Goal: Information Seeking & Learning: Learn about a topic

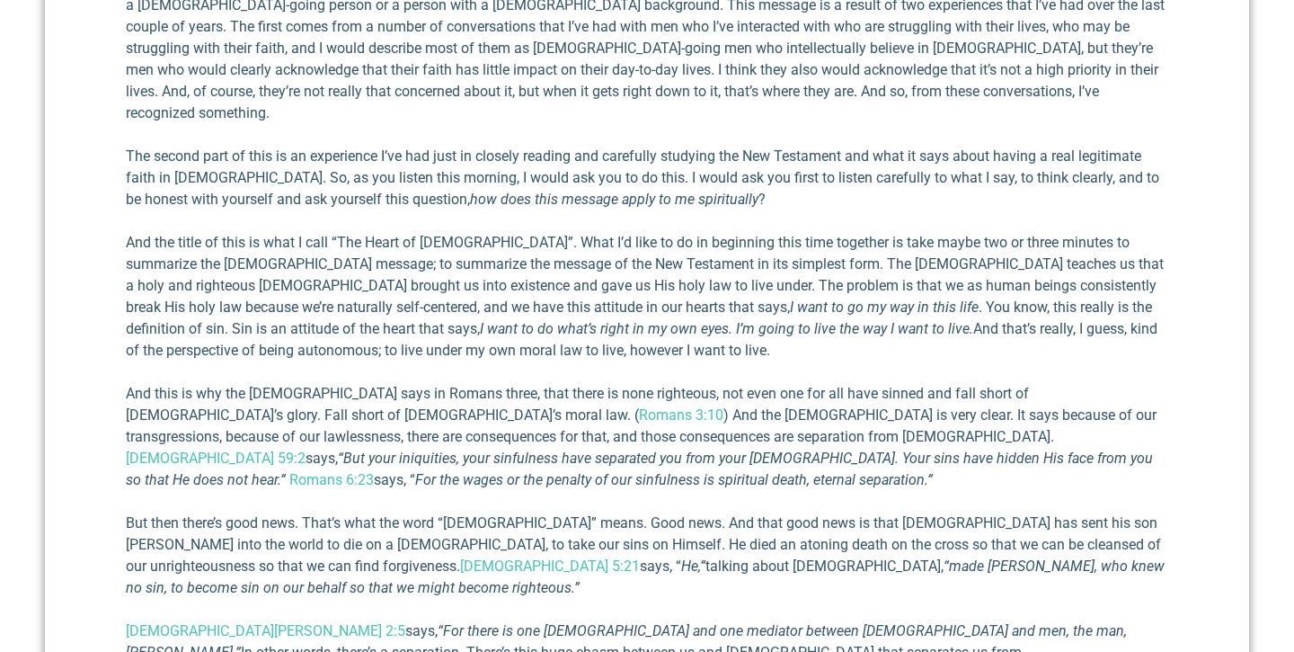
scroll to position [863, 0]
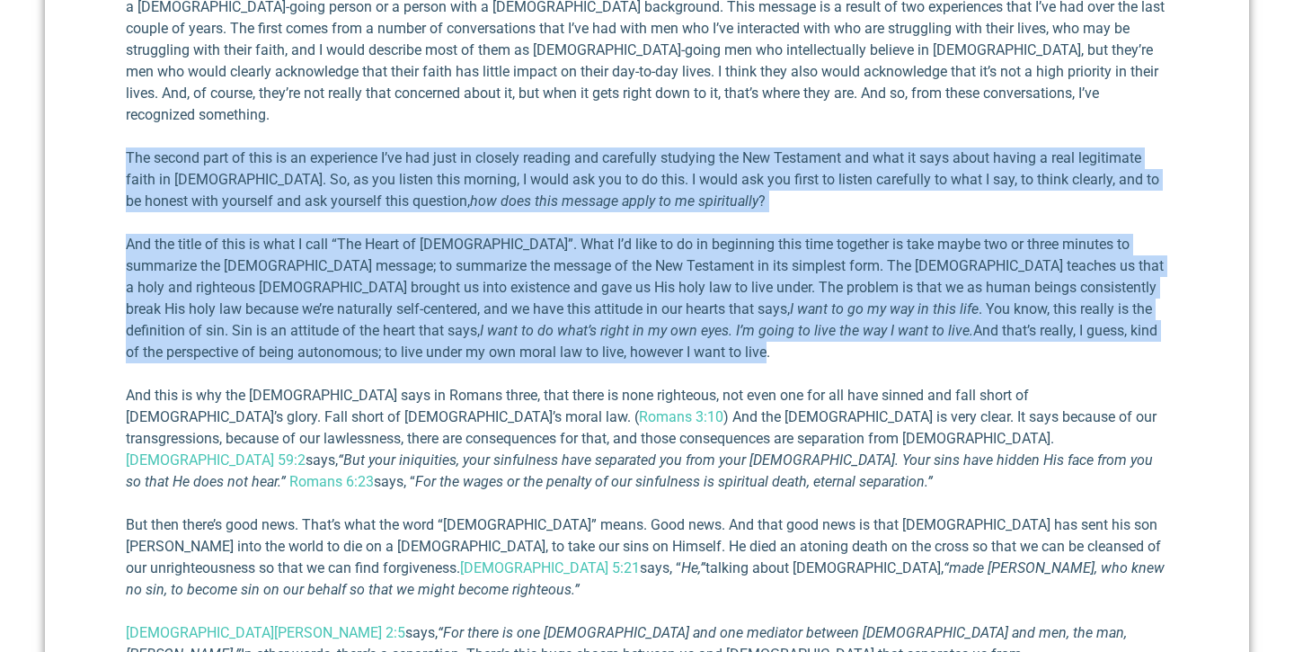
drag, startPoint x: 376, startPoint y: 118, endPoint x: 396, endPoint y: 337, distance: 220.3
click at [659, 169] on p "The second part of this is an experience I’ve had just in closely reading and c…" at bounding box center [647, 179] width 1043 height 65
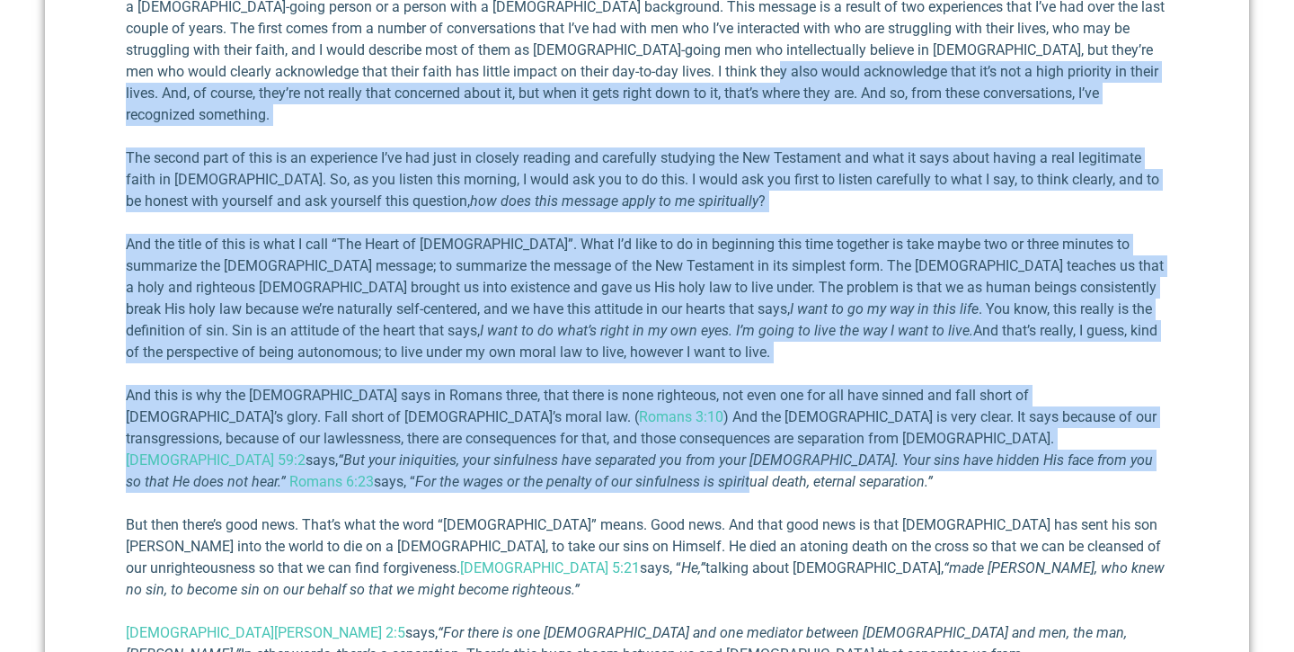
drag, startPoint x: 689, startPoint y: 74, endPoint x: 776, endPoint y: 429, distance: 365.4
click at [717, 185] on p "The second part of this is an experience I’ve had just in closely reading and c…" at bounding box center [647, 179] width 1043 height 65
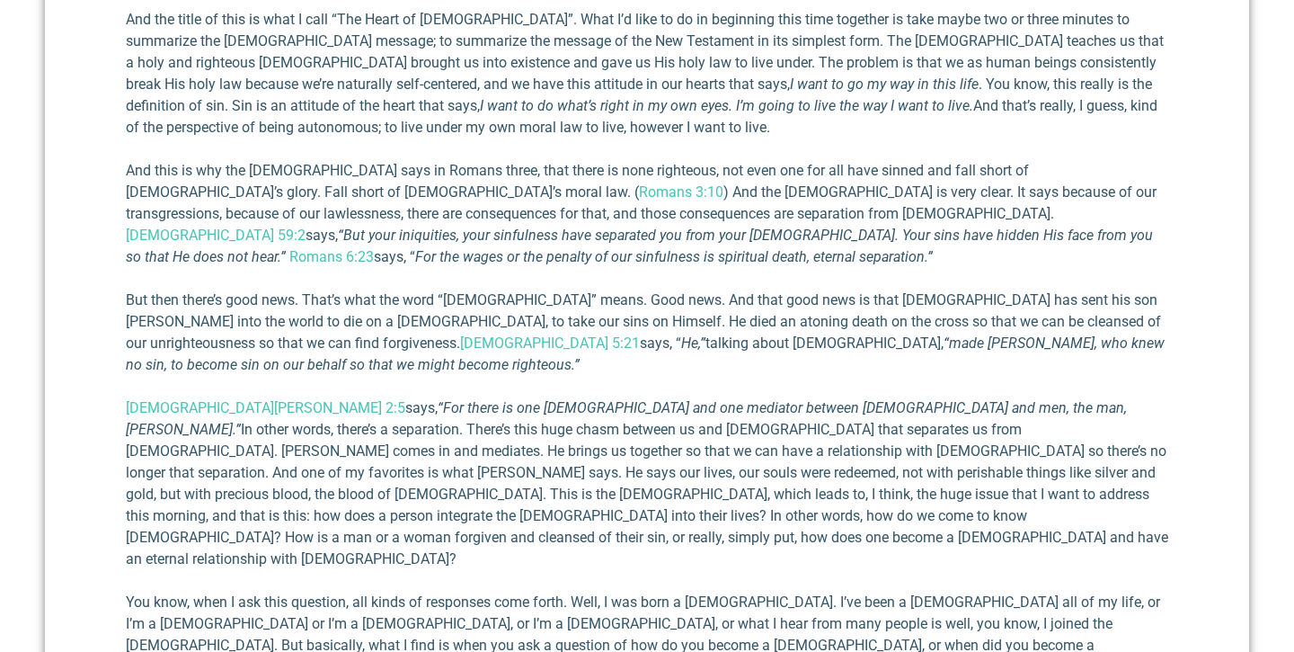
scroll to position [1092, 0]
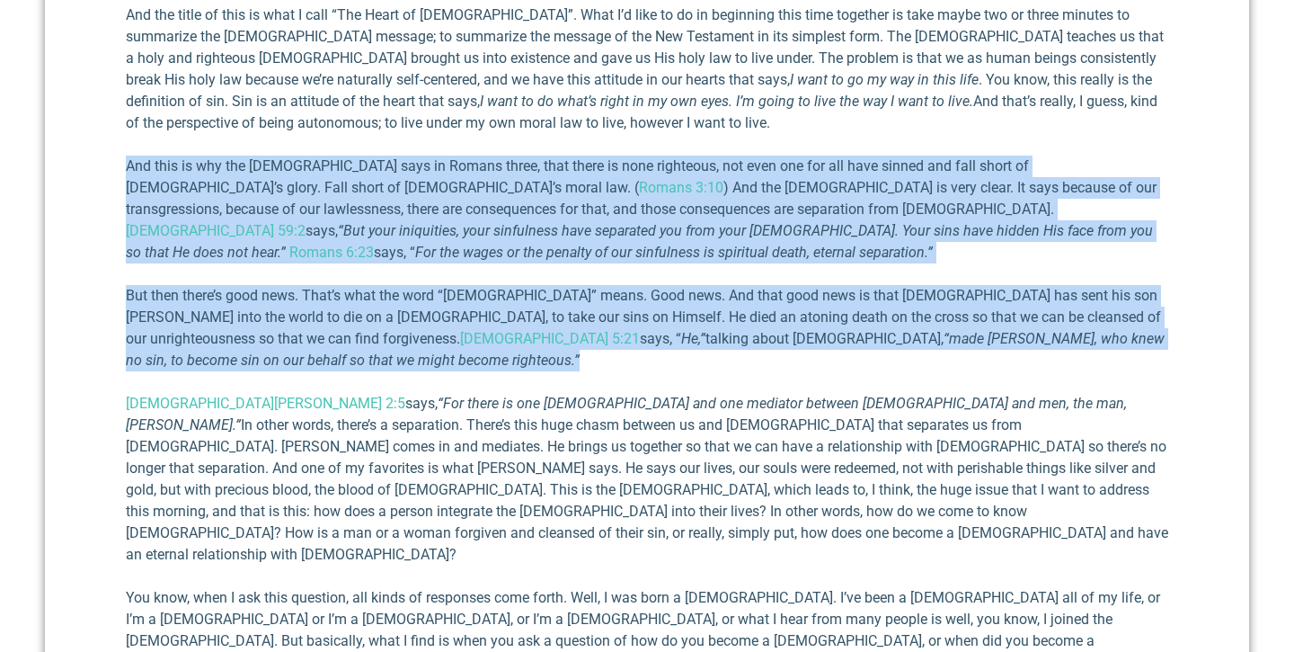
drag, startPoint x: 739, startPoint y: 132, endPoint x: 777, endPoint y: 315, distance: 187.2
click at [767, 285] on p "But then there’s good news. That’s what the word “[DEMOGRAPHIC_DATA]” means. Go…" at bounding box center [647, 328] width 1043 height 86
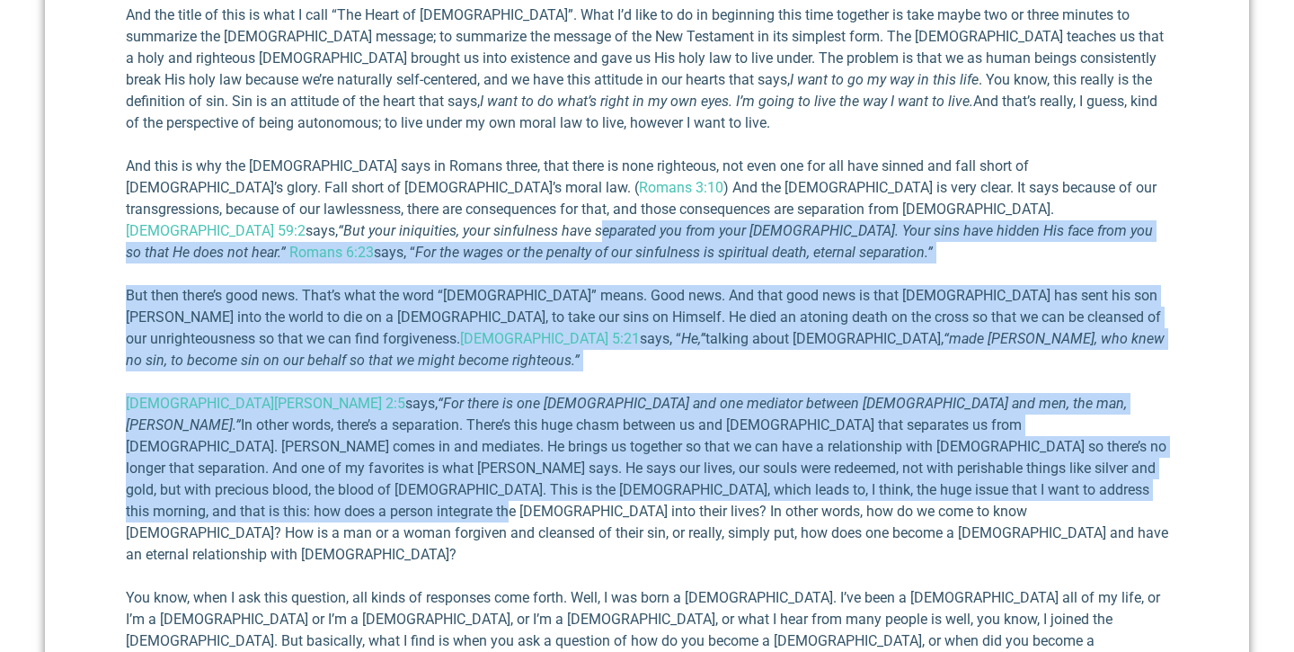
drag, startPoint x: 756, startPoint y: 181, endPoint x: 830, endPoint y: 420, distance: 250.2
click at [807, 393] on p "[DEMOGRAPHIC_DATA][PERSON_NAME] 2:5 says, “For there is one [DEMOGRAPHIC_DATA] …" at bounding box center [647, 479] width 1043 height 173
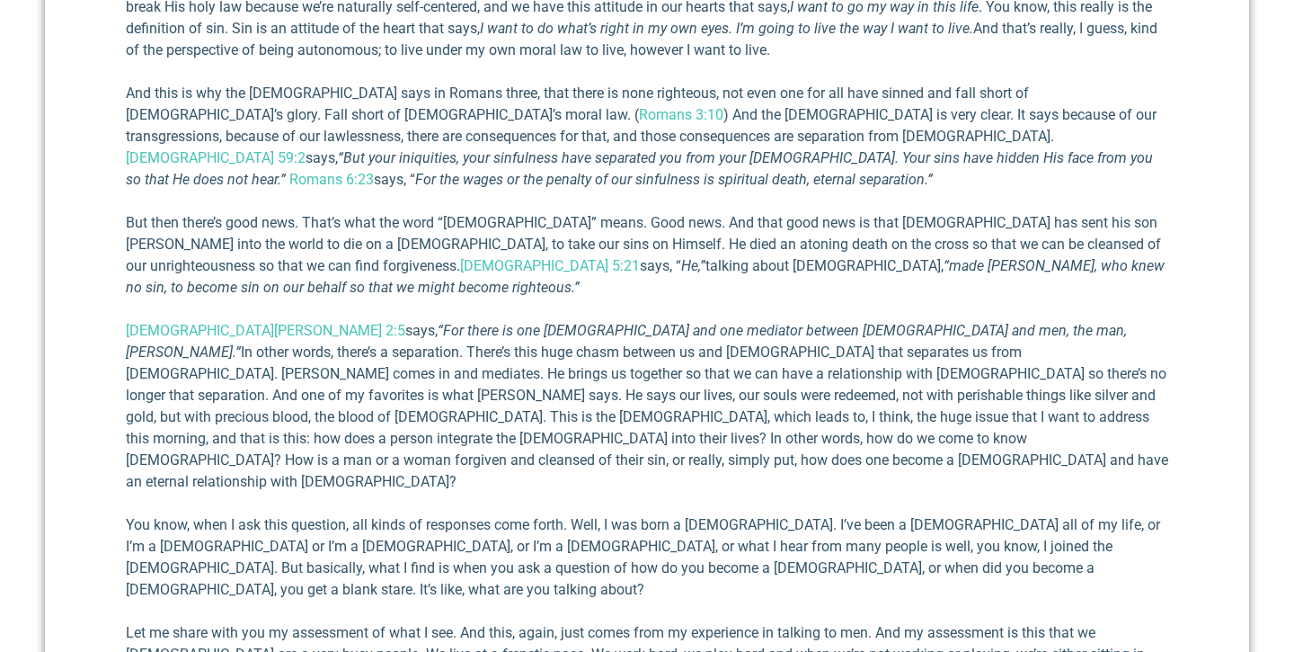
scroll to position [1168, 0]
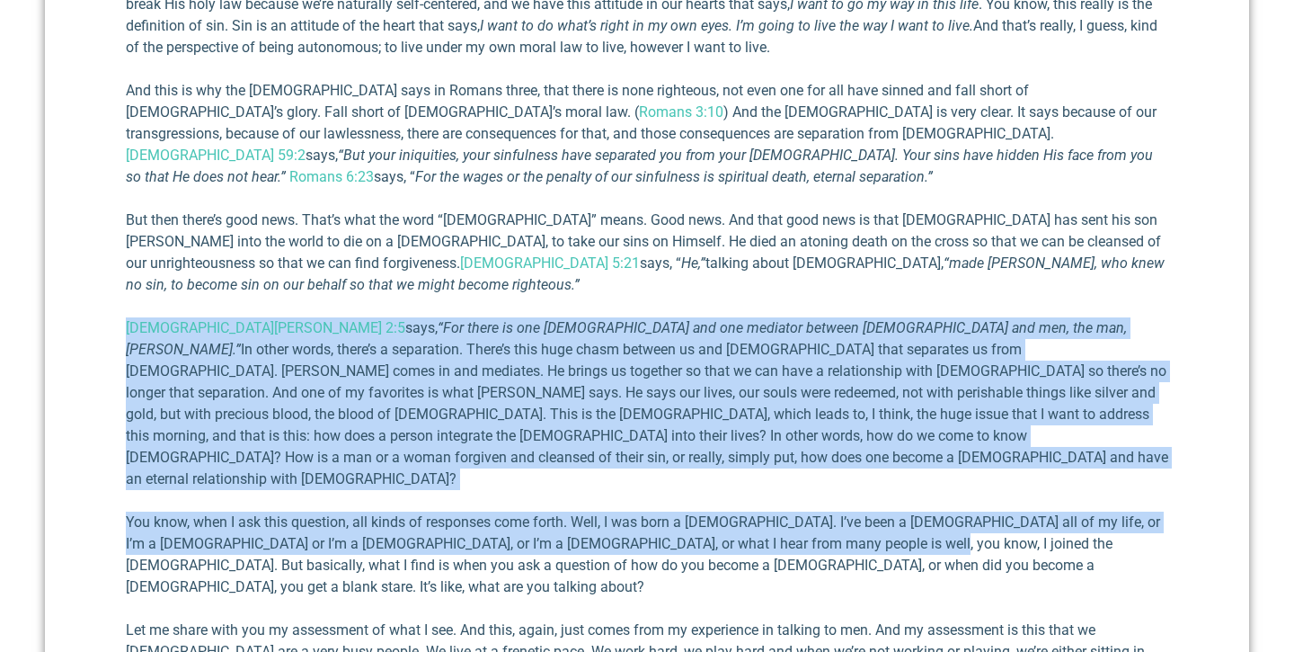
drag, startPoint x: 737, startPoint y: 236, endPoint x: 845, endPoint y: 433, distance: 224.4
click at [845, 511] on p "You know, when I ask this question, all kinds of responses come forth. Well, I …" at bounding box center [647, 554] width 1043 height 86
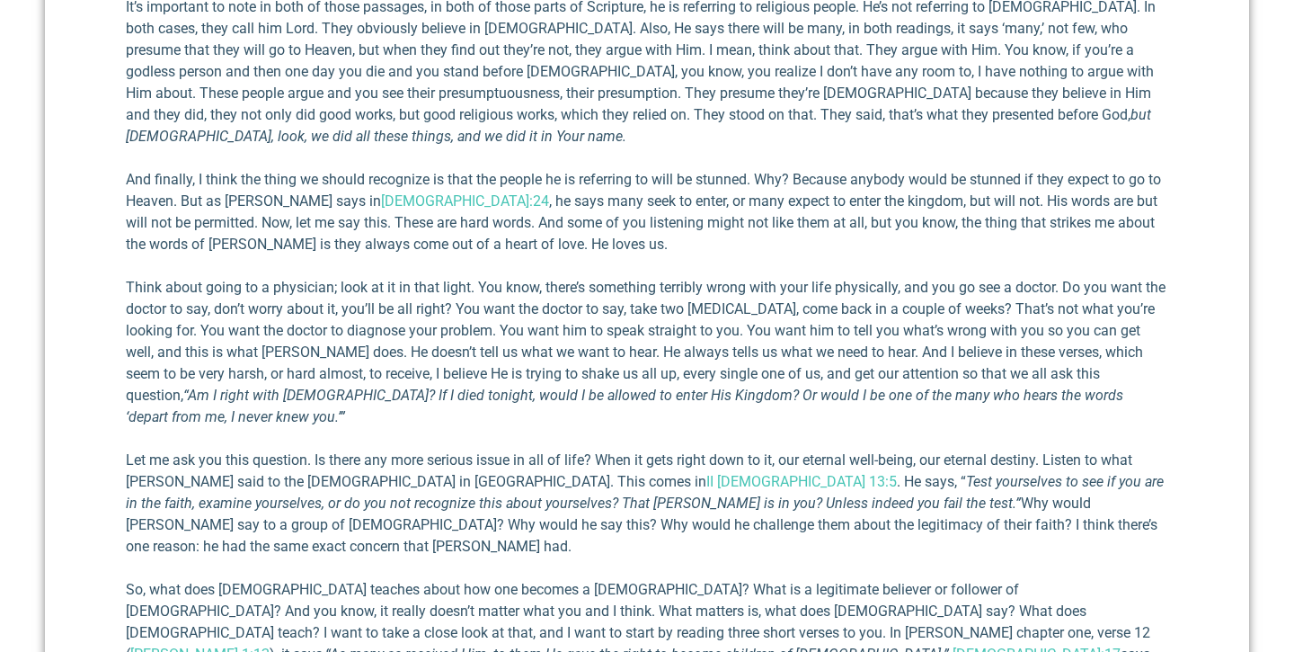
scroll to position [2460, 0]
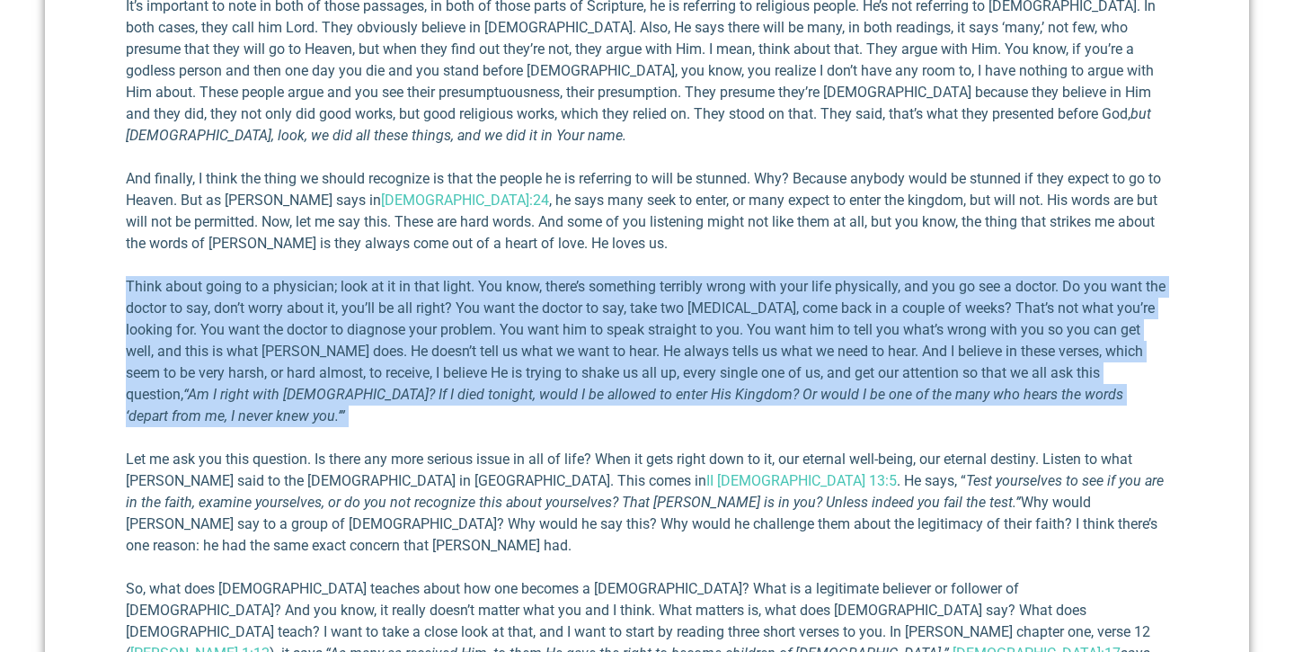
drag, startPoint x: 750, startPoint y: 34, endPoint x: 786, endPoint y: 182, distance: 151.7
click at [761, 276] on p "Think about going to a physician; look at it in that light. You know, there’s s…" at bounding box center [647, 351] width 1043 height 151
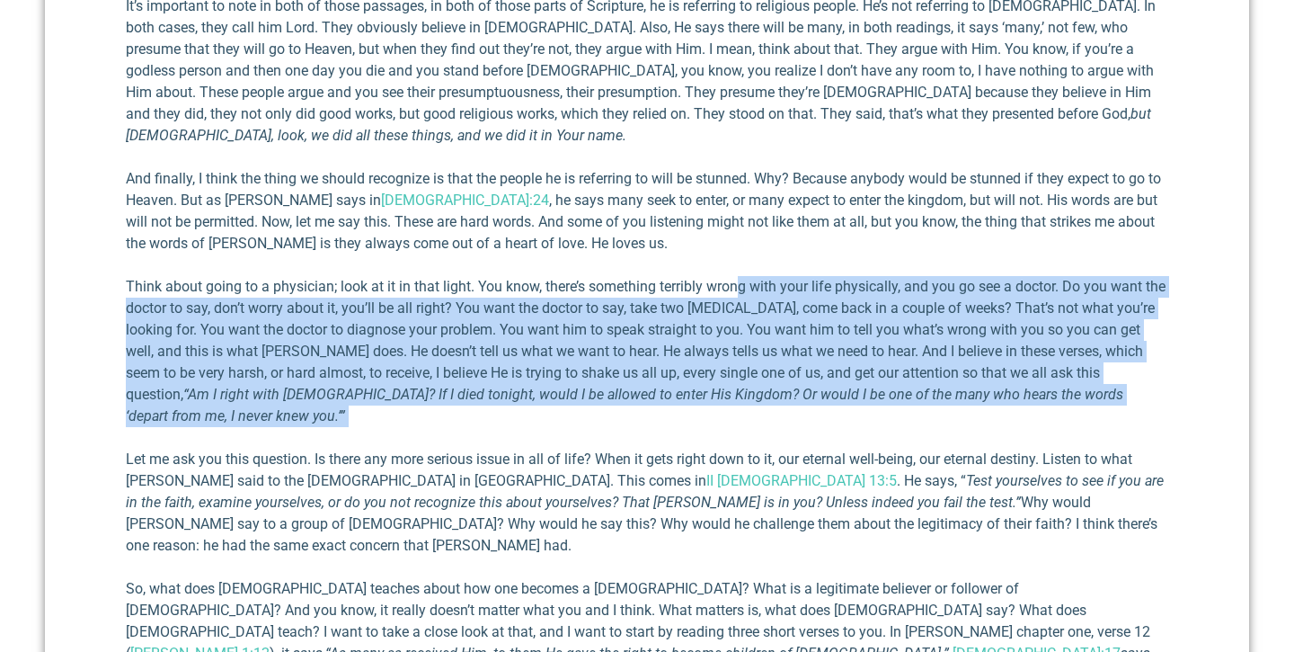
drag, startPoint x: 740, startPoint y: 49, endPoint x: 795, endPoint y: 172, distance: 135.2
click at [782, 276] on p "Think about going to a physician; look at it in that light. You know, there’s s…" at bounding box center [647, 351] width 1043 height 151
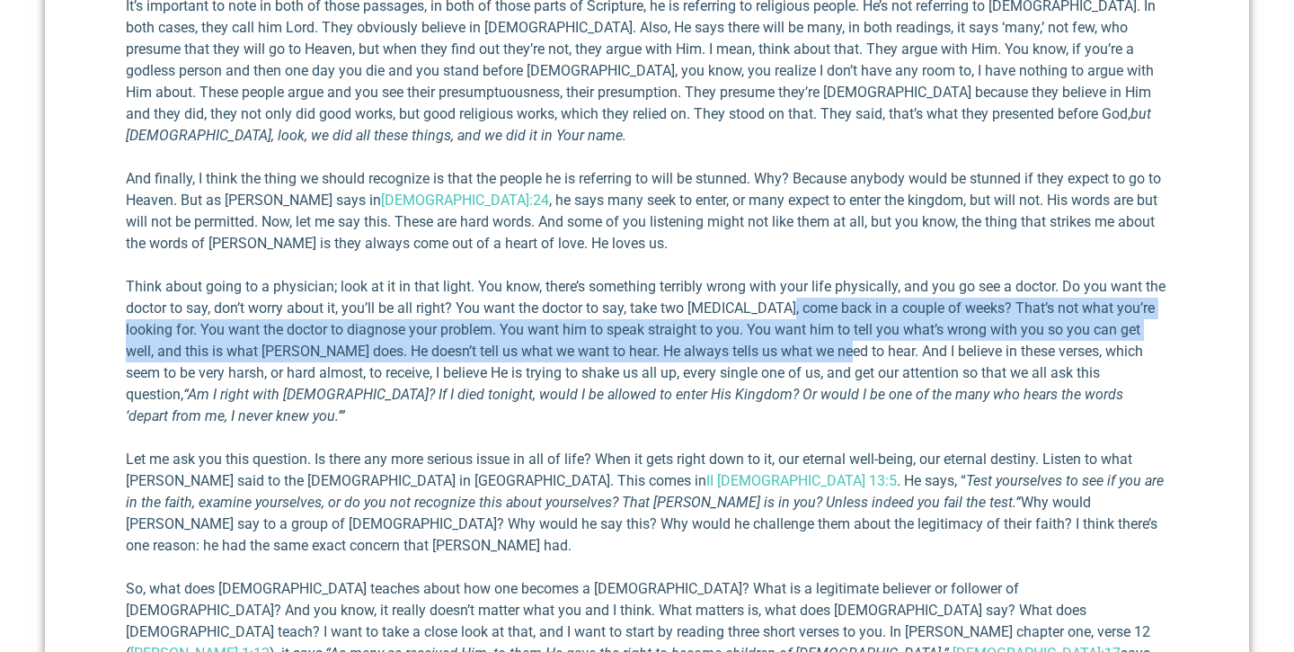
drag, startPoint x: 782, startPoint y: 64, endPoint x: 822, endPoint y: 108, distance: 59.8
click at [823, 276] on p "Think about going to a physician; look at it in that light. You know, there’s s…" at bounding box center [647, 351] width 1043 height 151
click at [822, 276] on p "Think about going to a physician; look at it in that light. You know, there’s s…" at bounding box center [647, 351] width 1043 height 151
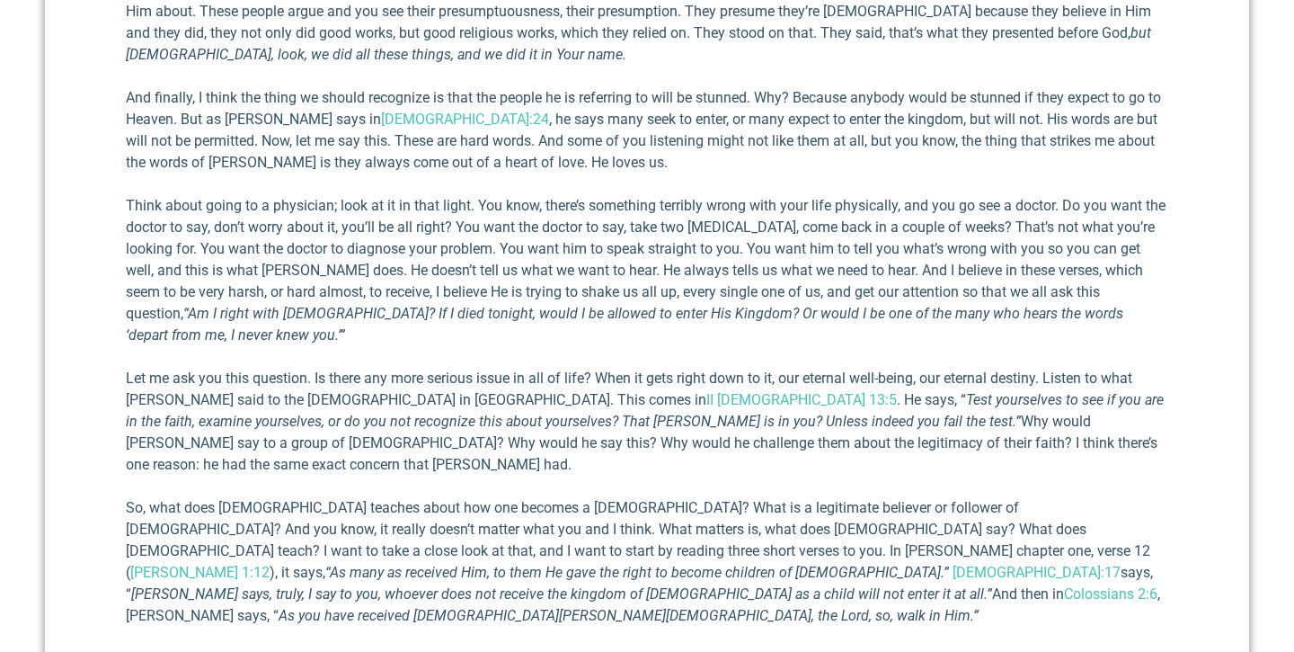
scroll to position [2542, 0]
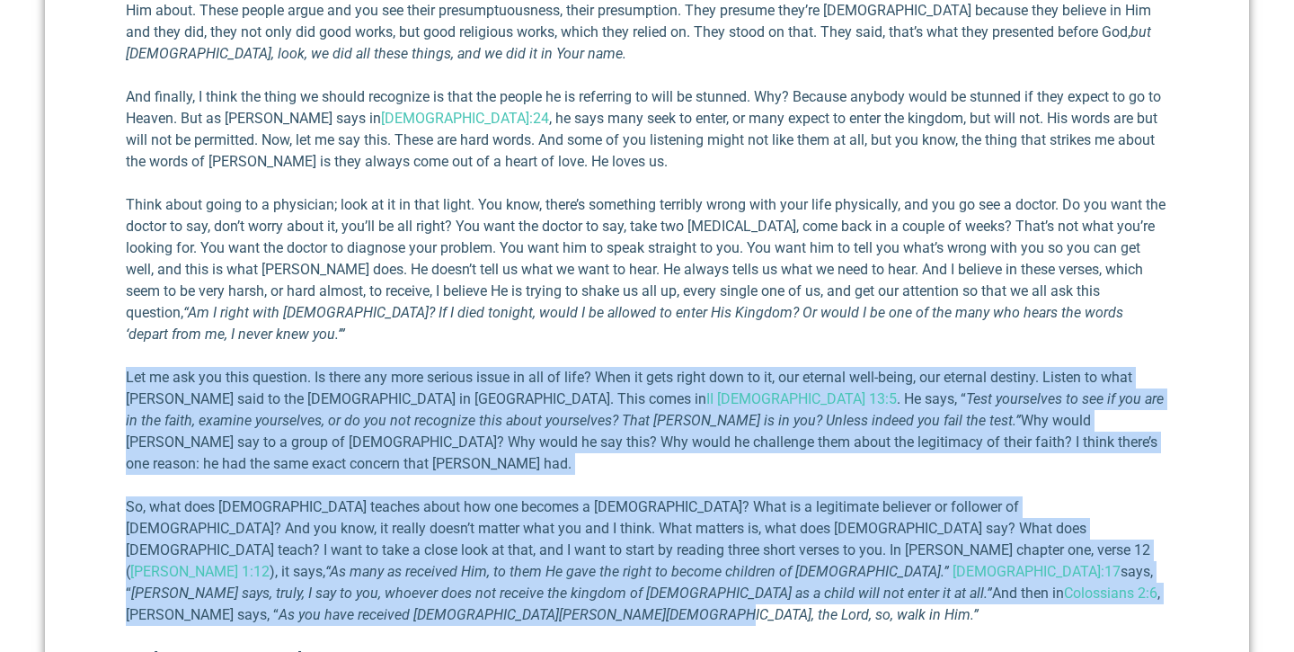
drag, startPoint x: 851, startPoint y: 96, endPoint x: 891, endPoint y: 308, distance: 215.8
click at [810, 496] on p "So, what does [DEMOGRAPHIC_DATA] teaches about how one becomes a [DEMOGRAPHIC_D…" at bounding box center [647, 560] width 1043 height 129
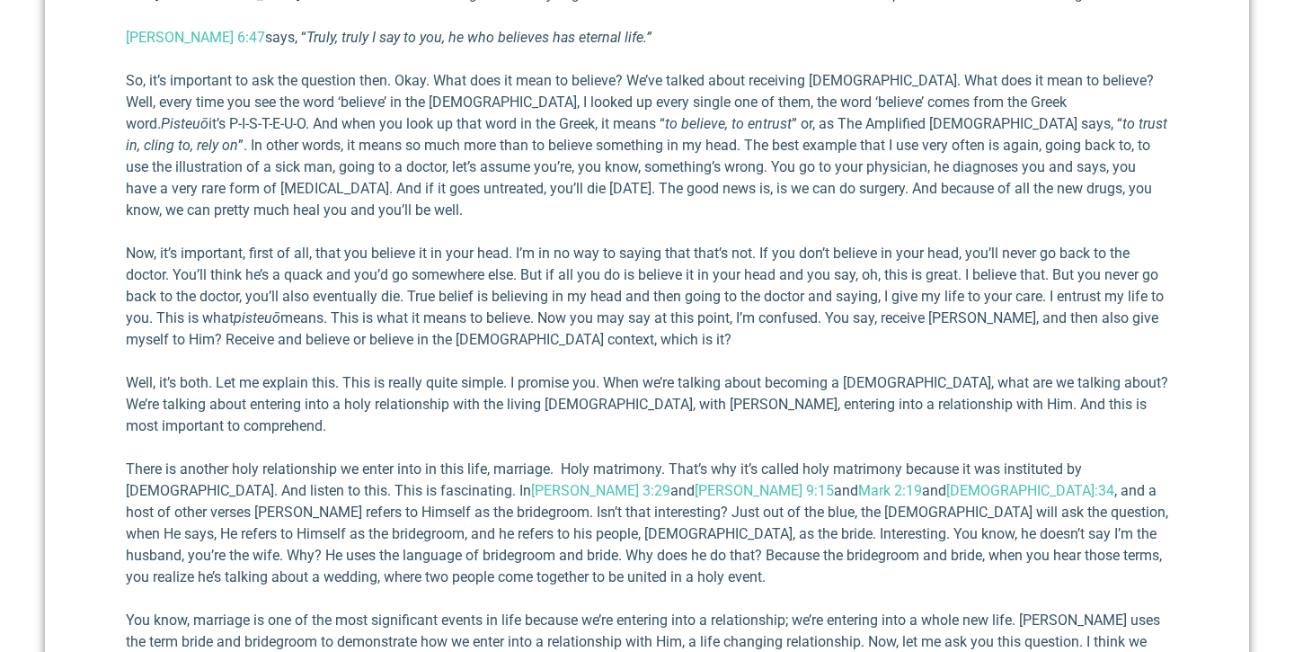
scroll to position [3278, 0]
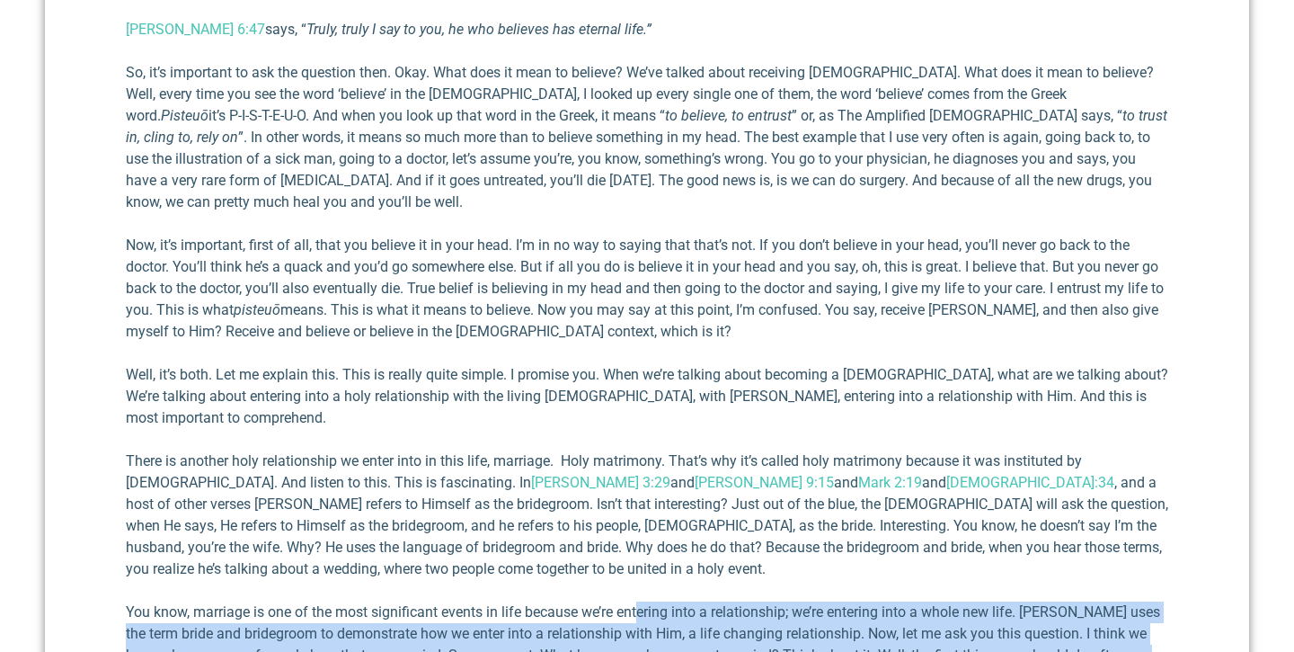
drag, startPoint x: 641, startPoint y: 288, endPoint x: 747, endPoint y: 466, distance: 207.9
click at [747, 466] on div "The message that I’m going to deliver this morning is, I believe, probably one …" at bounding box center [647, 278] width 1043 height 5436
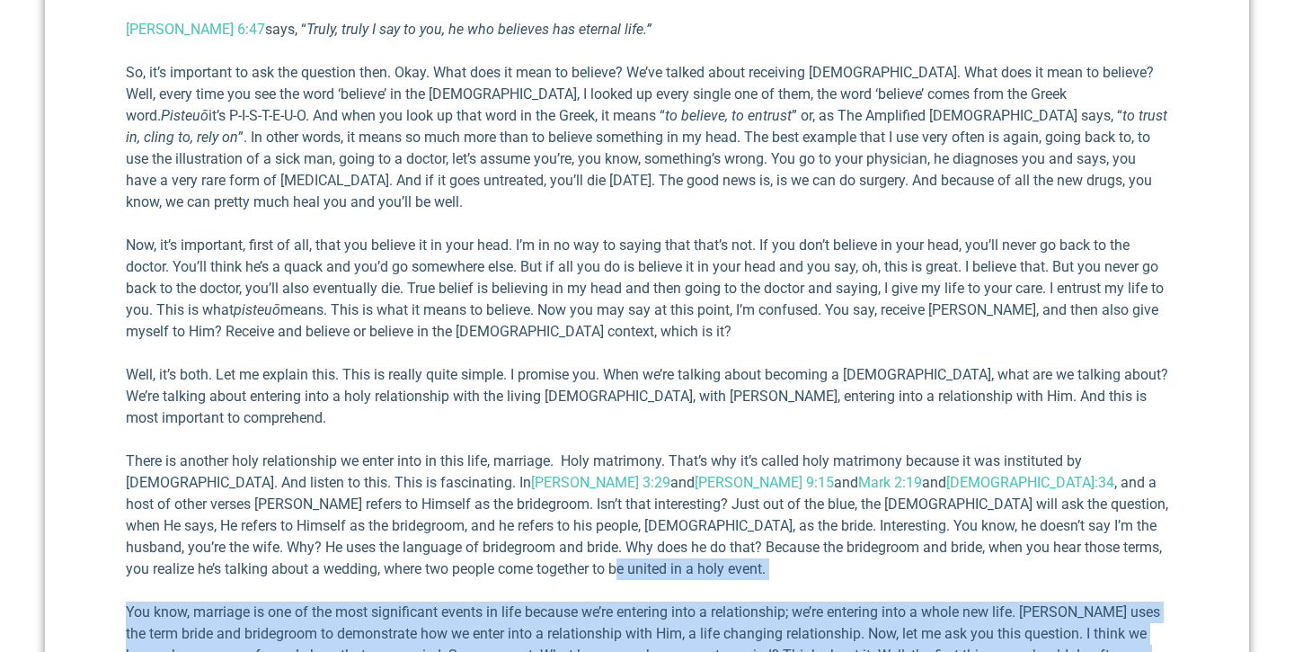
drag, startPoint x: 724, startPoint y: 247, endPoint x: 798, endPoint y: 392, distance: 162.8
click at [798, 392] on div "The message that I’m going to deliver this morning is, I believe, probably one …" at bounding box center [647, 278] width 1043 height 5436
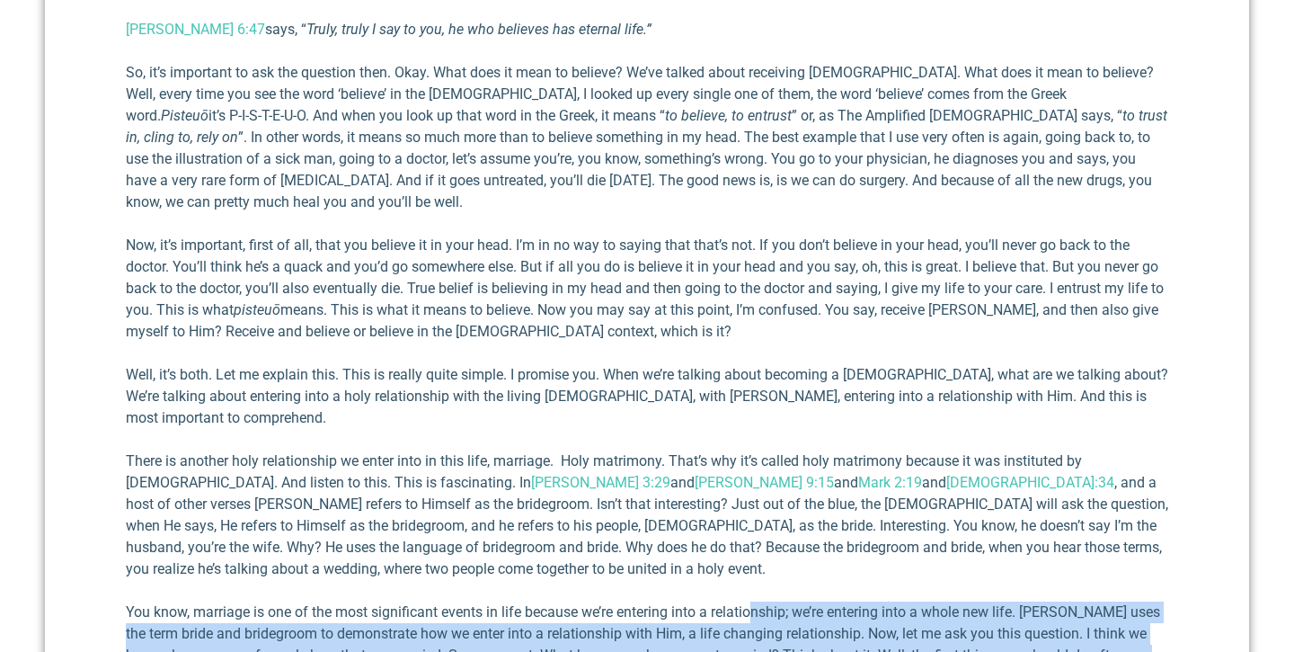
drag, startPoint x: 755, startPoint y: 282, endPoint x: 811, endPoint y: 420, distance: 148.4
click at [811, 420] on div "The message that I’m going to deliver this morning is, I believe, probably one …" at bounding box center [647, 278] width 1043 height 5436
click at [811, 421] on div "The message that I’m going to deliver this morning is, I believe, probably one …" at bounding box center [647, 278] width 1043 height 5436
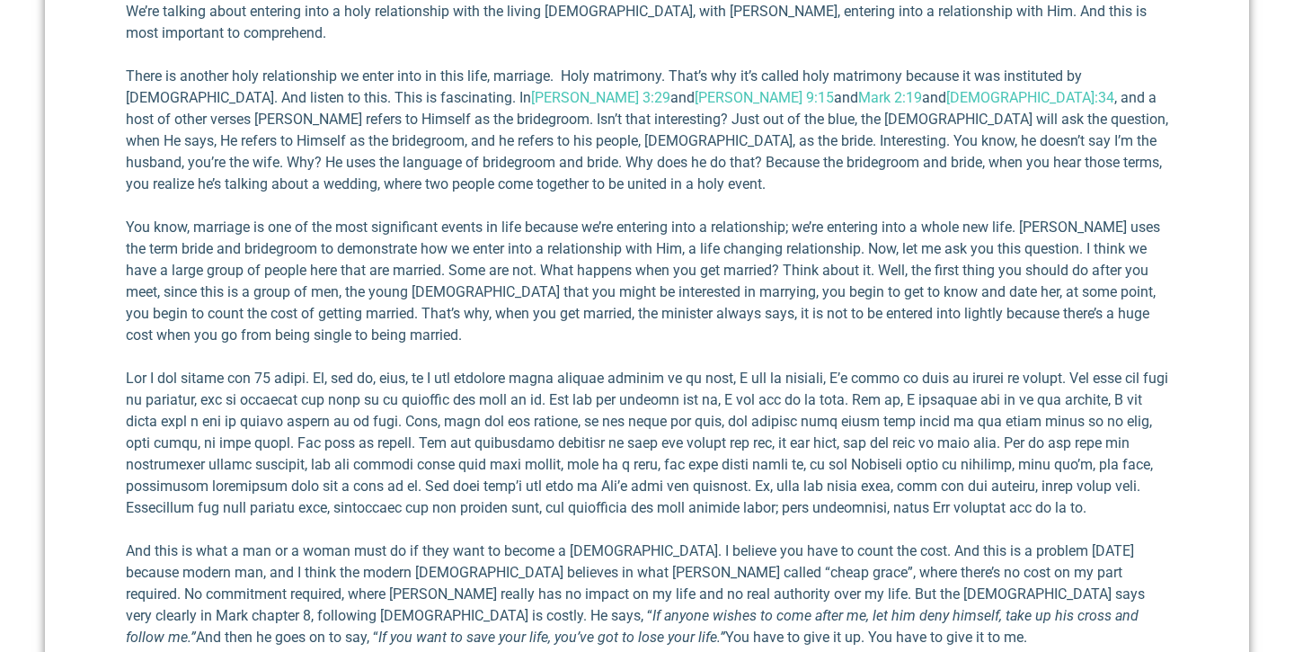
scroll to position [3668, 0]
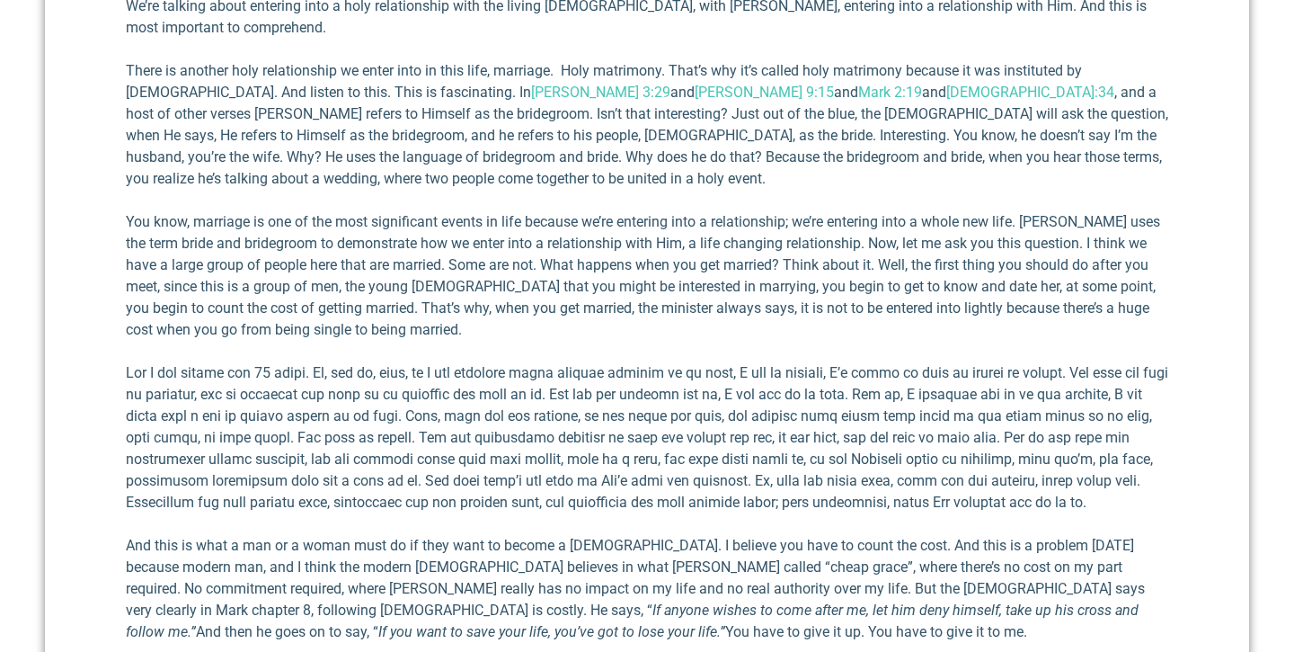
drag, startPoint x: 722, startPoint y: 223, endPoint x: 768, endPoint y: 332, distance: 118.0
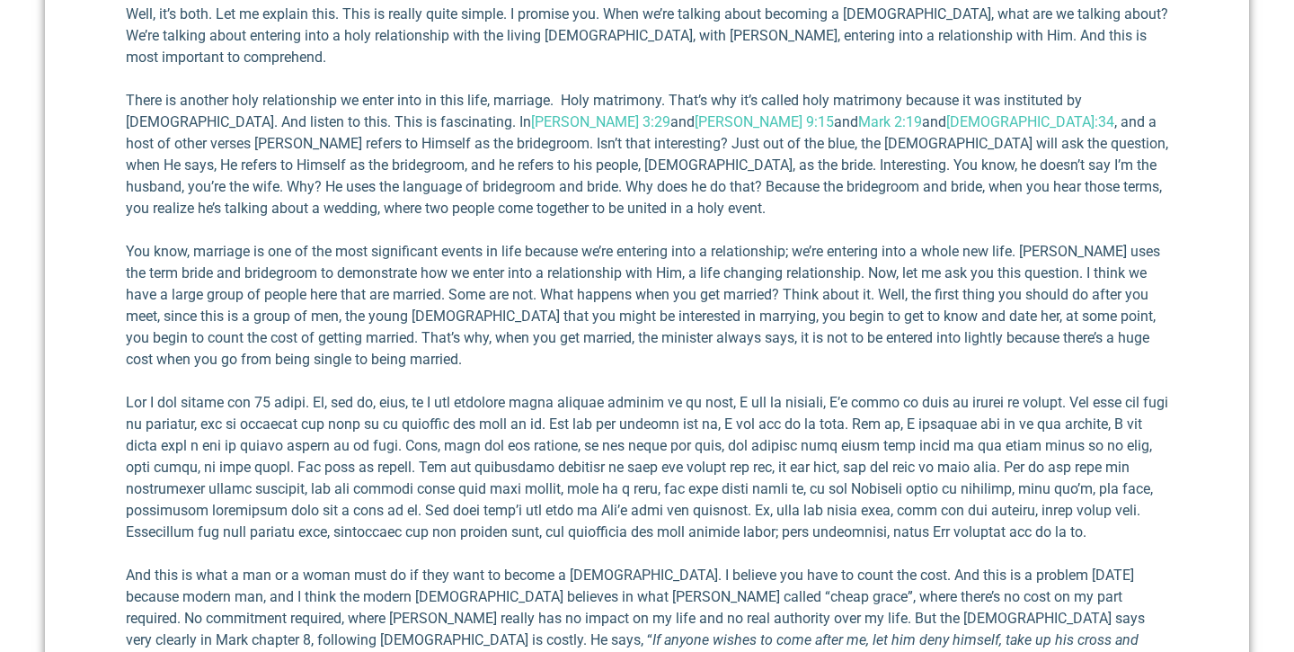
scroll to position [3636, 0]
click at [768, 566] on p "And this is what a man or a woman must do if they want to become a [DEMOGRAPHIC…" at bounding box center [647, 620] width 1043 height 108
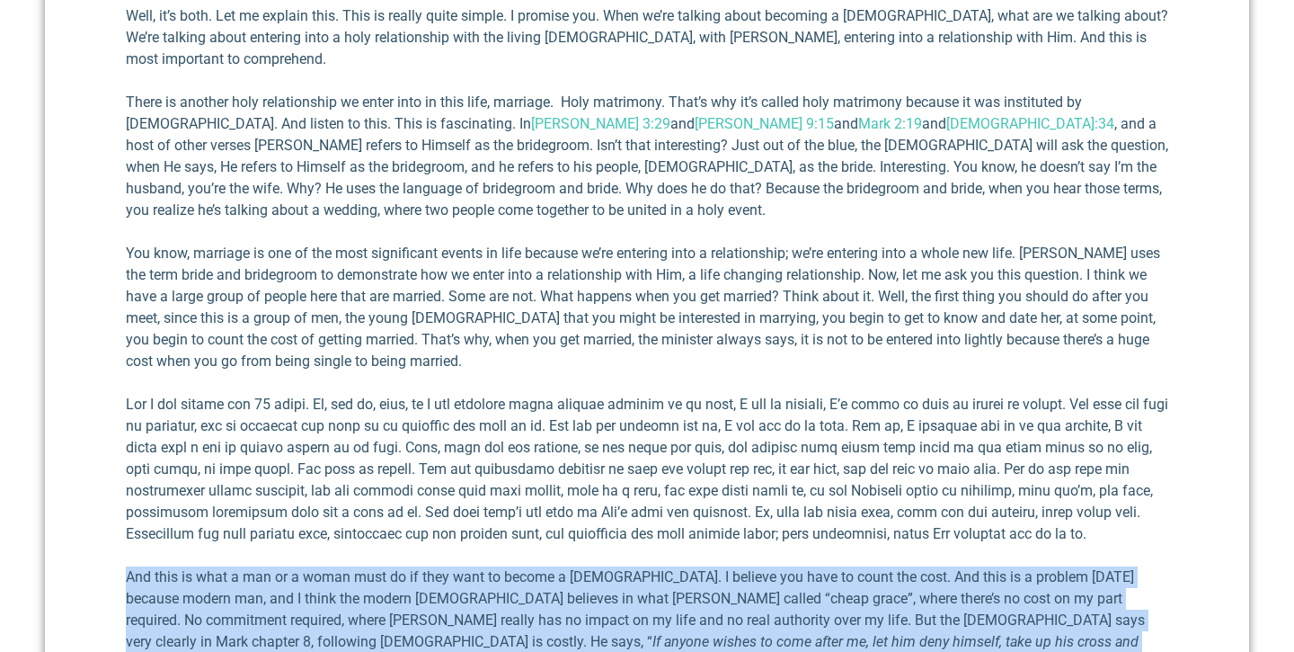
drag, startPoint x: 742, startPoint y: 253, endPoint x: 805, endPoint y: 372, distance: 135.1
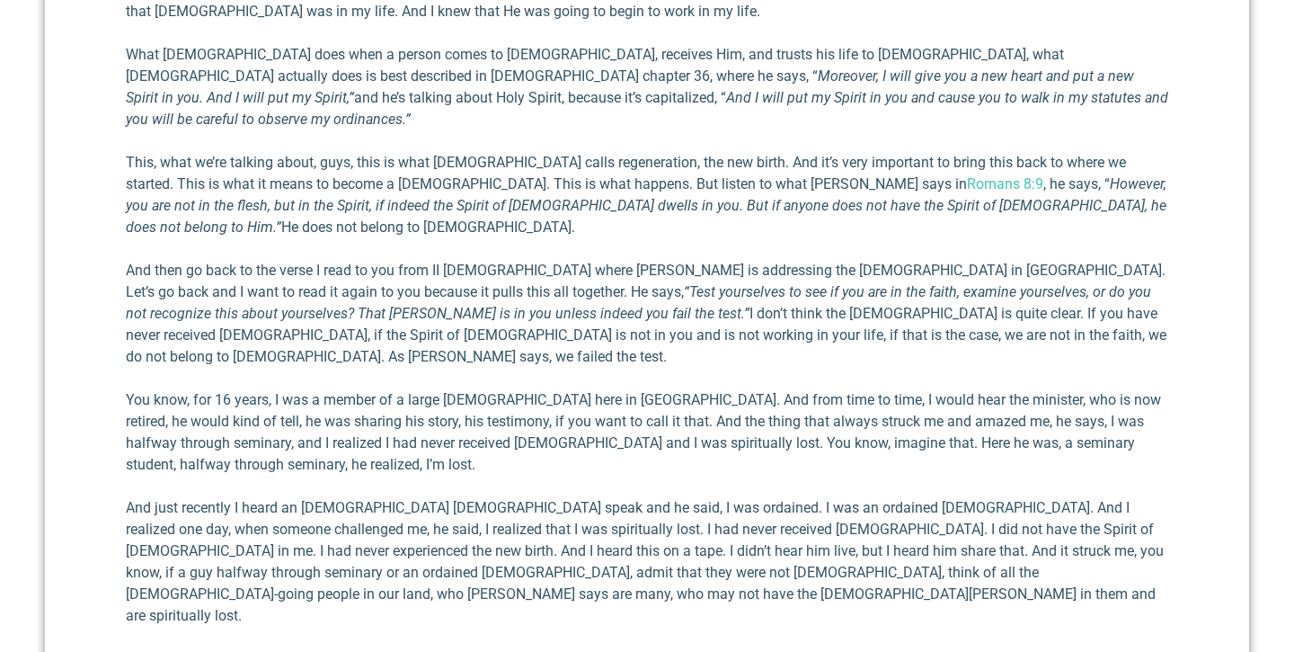
scroll to position [4972, 0]
